Goal: Transaction & Acquisition: Subscribe to service/newsletter

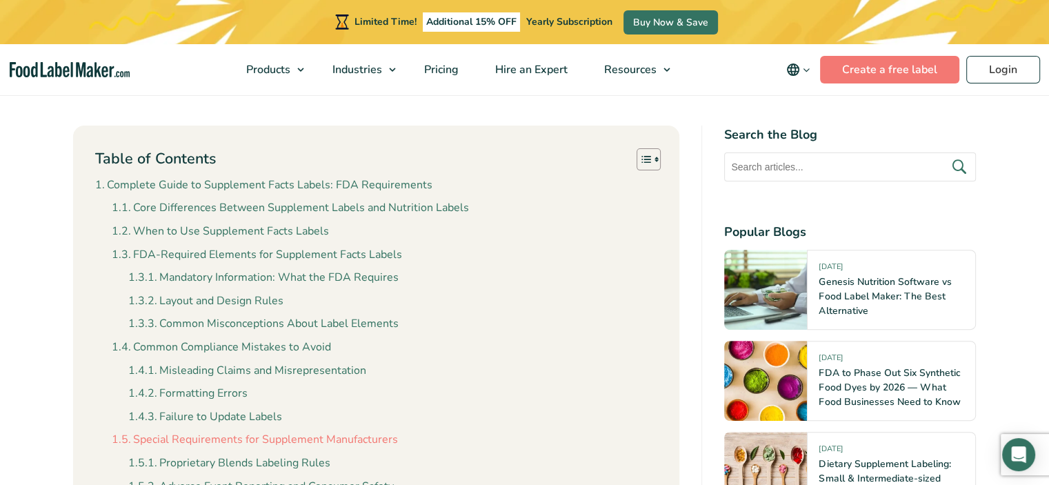
scroll to position [621, 0]
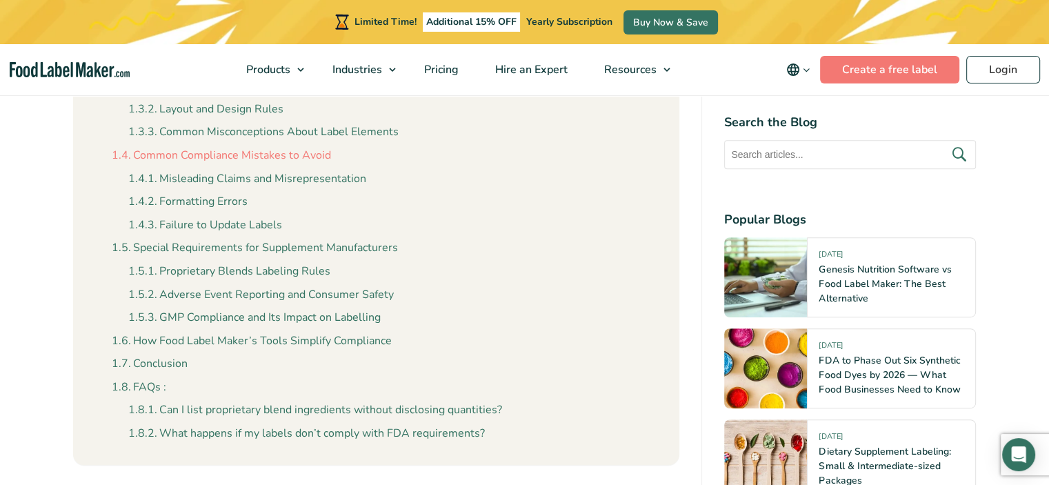
click at [221, 160] on link "Common Compliance Mistakes to Avoid" at bounding box center [221, 156] width 219 height 18
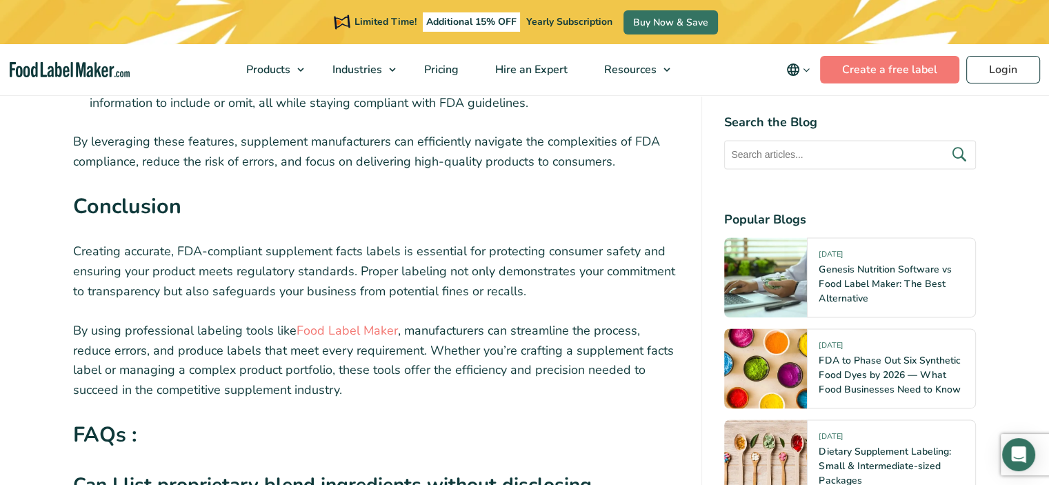
scroll to position [7098, 0]
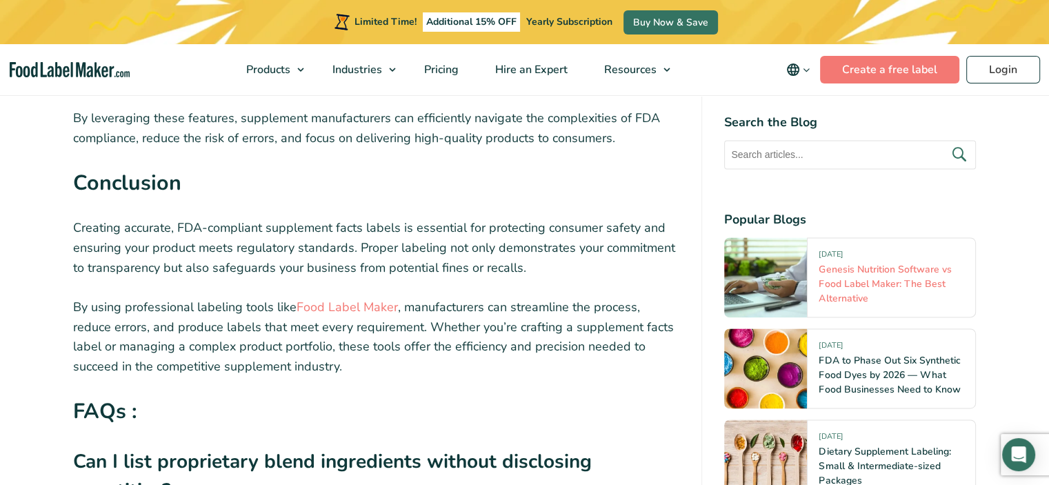
click at [838, 277] on link "Genesis Nutrition Software vs Food Label Maker: The Best Alternative" at bounding box center [885, 284] width 132 height 42
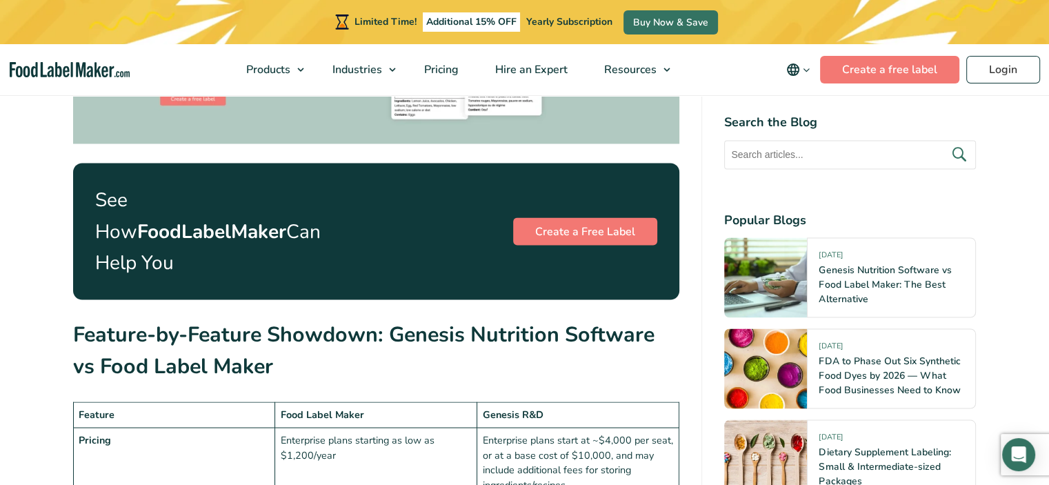
scroll to position [2345, 0]
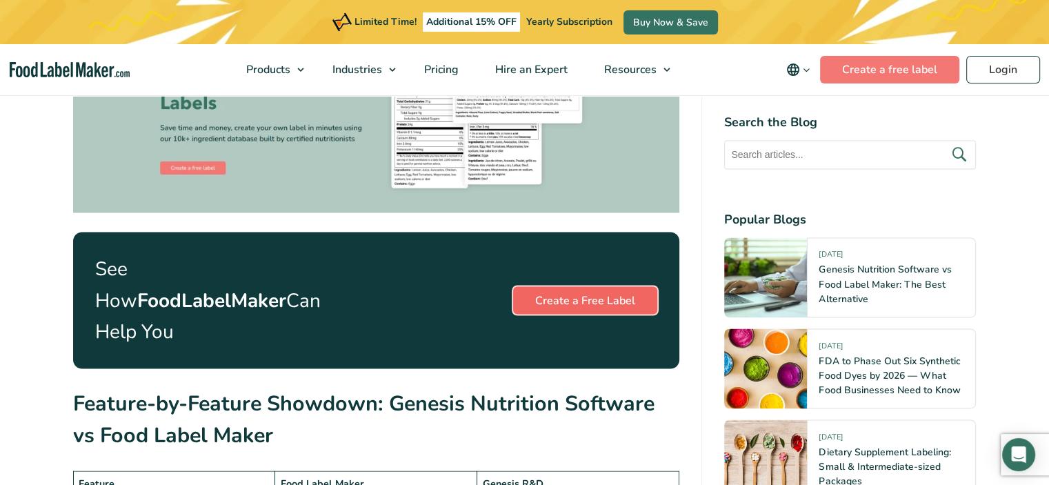
click at [579, 286] on link "Create a Free Label" at bounding box center [585, 300] width 144 height 28
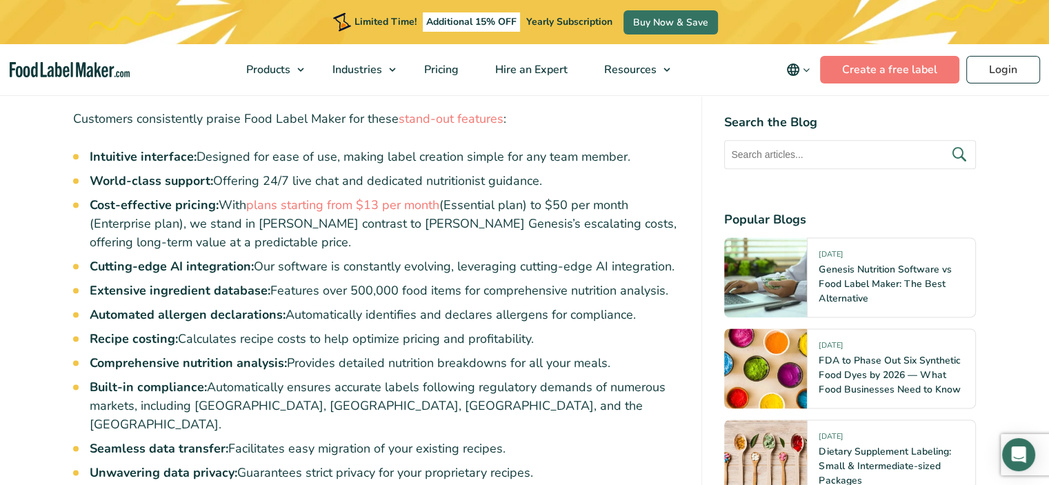
scroll to position [1517, 0]
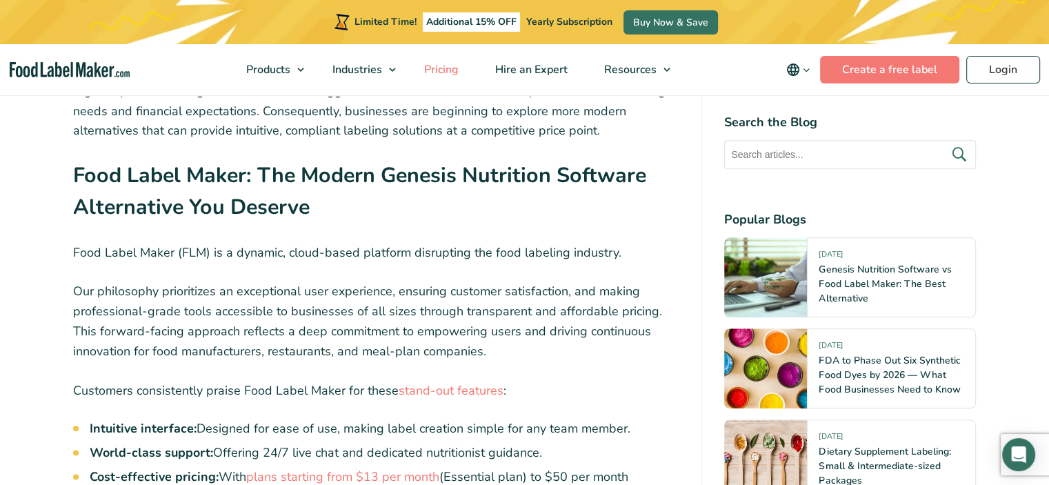
click at [434, 72] on span "Pricing" at bounding box center [440, 69] width 40 height 15
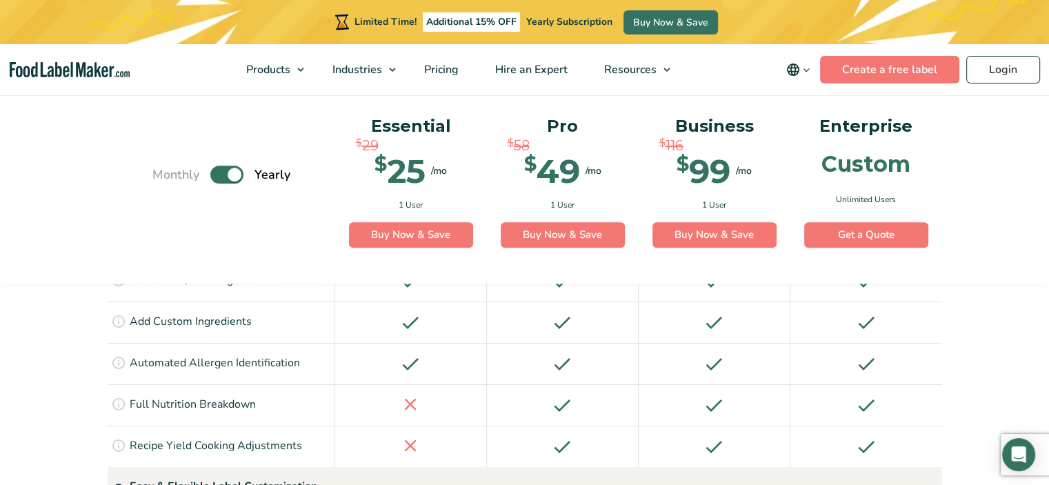
scroll to position [1310, 0]
